Goal: Understand site structure: Grasp the organization and layout of the website

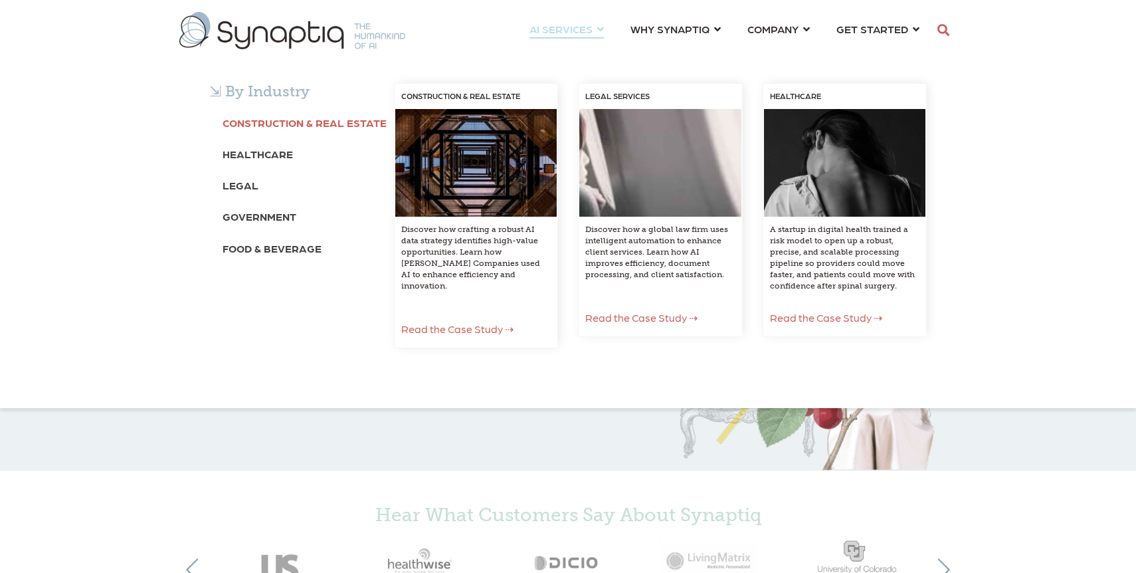
click at [331, 122] on b "Construction & Real Estate" at bounding box center [305, 122] width 164 height 13
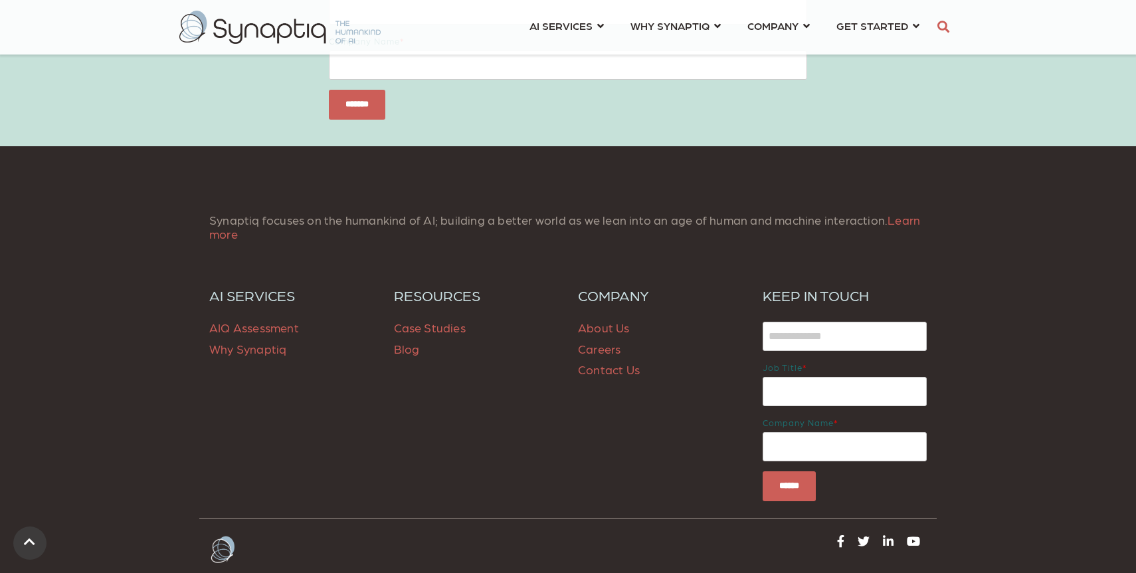
scroll to position [2934, 0]
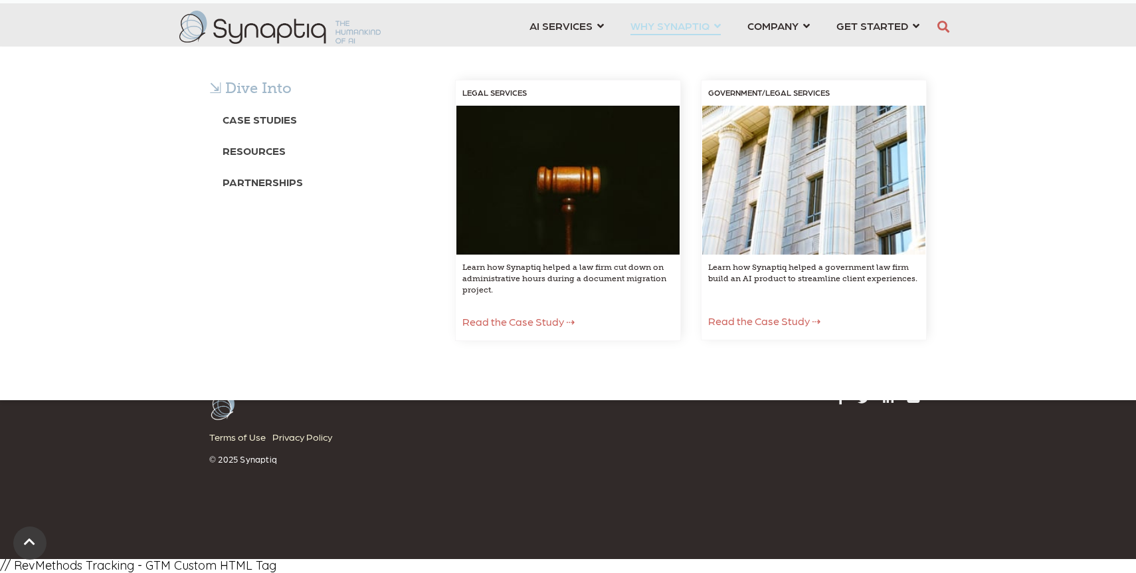
click at [661, 25] on span "WHY SYNAPTIQ ⇲ Dive Into Case Studies Resources Partnerships LEGAL SERVICES Lea…" at bounding box center [670, 26] width 79 height 18
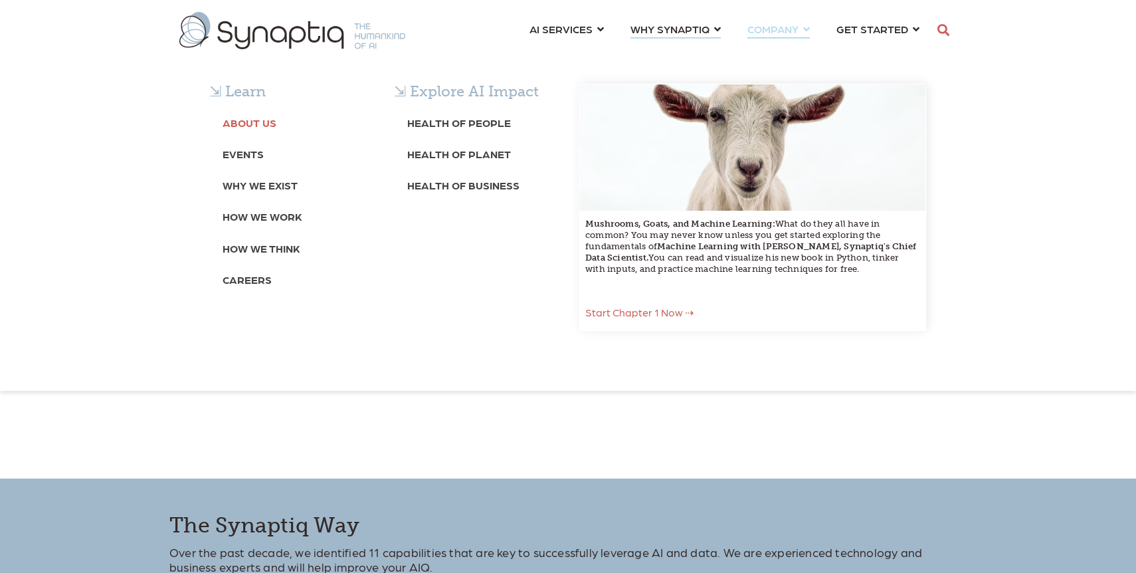
click at [250, 124] on b "About Us" at bounding box center [250, 122] width 54 height 13
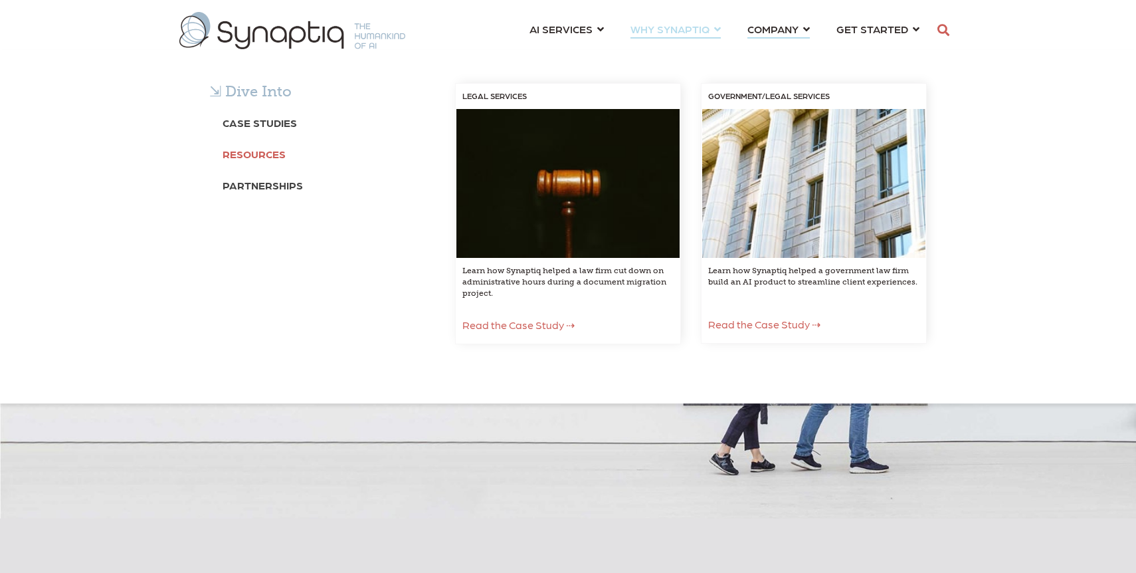
click at [265, 152] on b "Resources" at bounding box center [254, 154] width 63 height 13
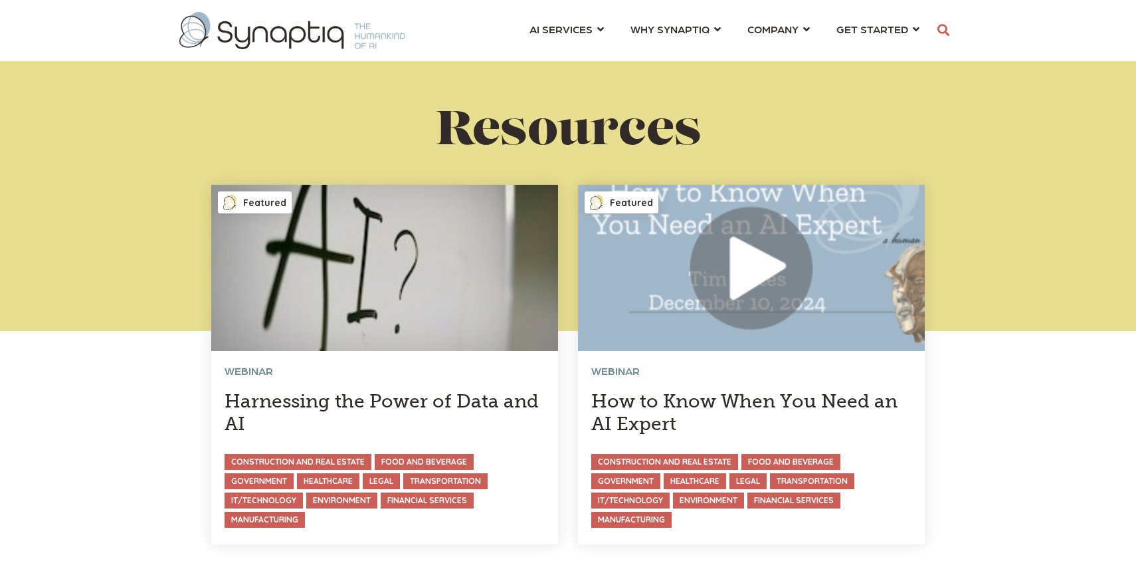
scroll to position [0, 6]
